Goal: Navigation & Orientation: Find specific page/section

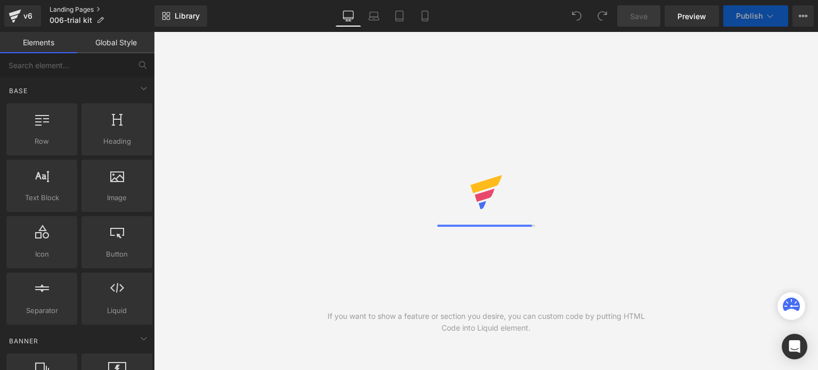
drag, startPoint x: 0, startPoint y: 0, endPoint x: 62, endPoint y: 10, distance: 63.0
click at [62, 10] on link "Landing Pages" at bounding box center [102, 9] width 105 height 9
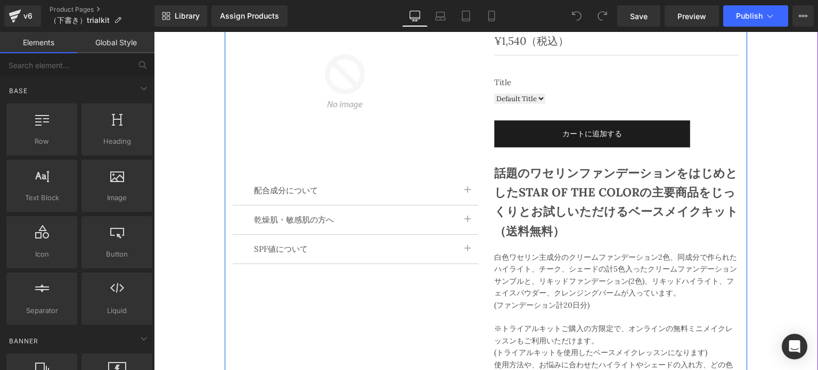
scroll to position [160, 0]
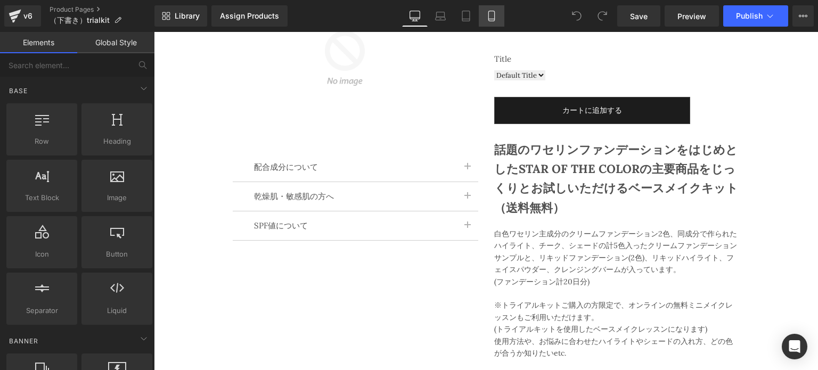
click at [490, 23] on link "Mobile" at bounding box center [492, 15] width 26 height 21
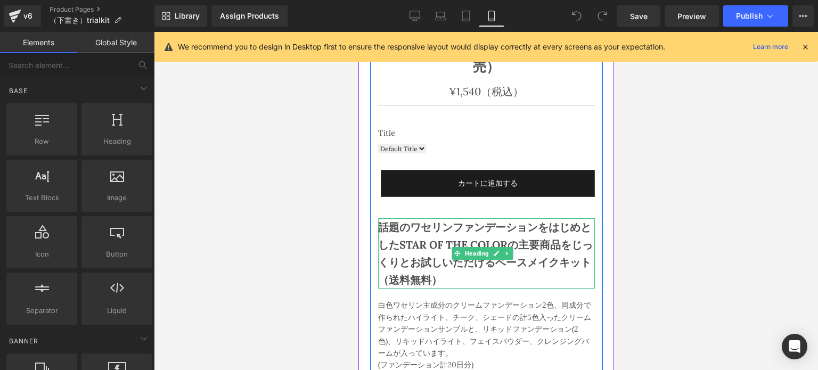
scroll to position [266, 0]
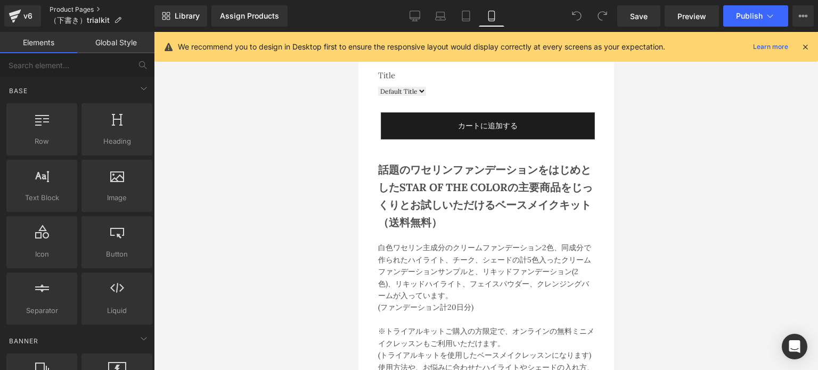
click at [52, 7] on link "Product Pages" at bounding box center [102, 9] width 105 height 9
